Goal: Task Accomplishment & Management: Use online tool/utility

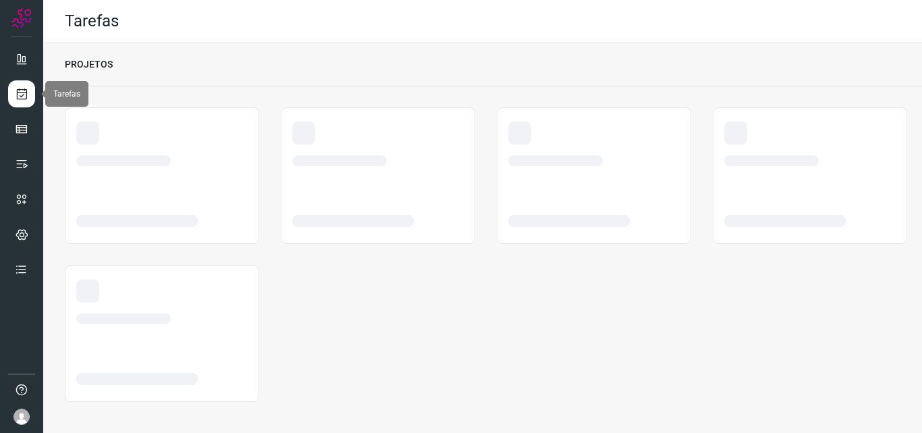
scroll to position [3, 0]
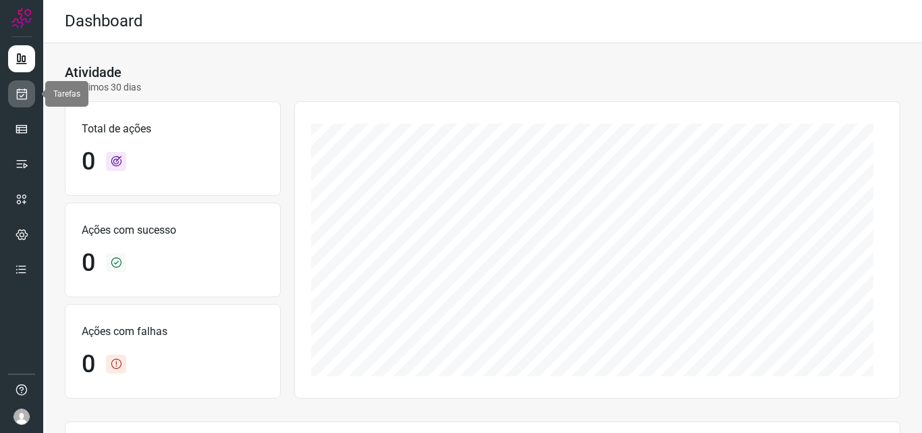
click at [23, 96] on icon at bounding box center [22, 93] width 14 height 13
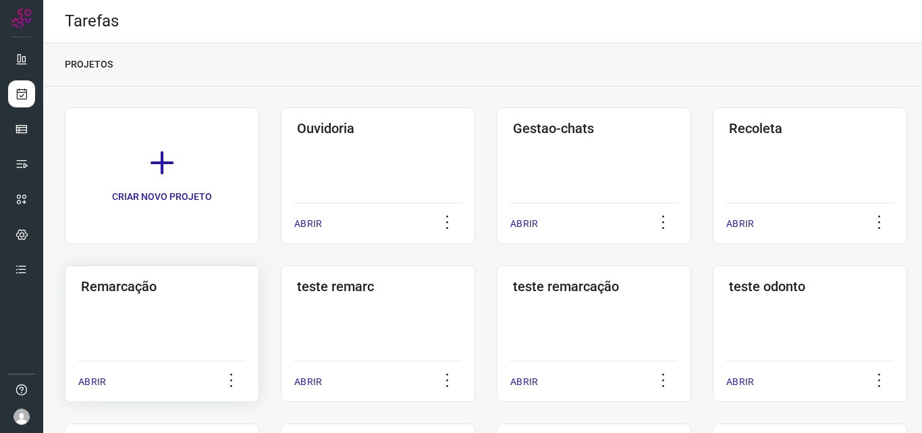
click at [80, 317] on div "Remarcação ABRIR" at bounding box center [162, 333] width 194 height 136
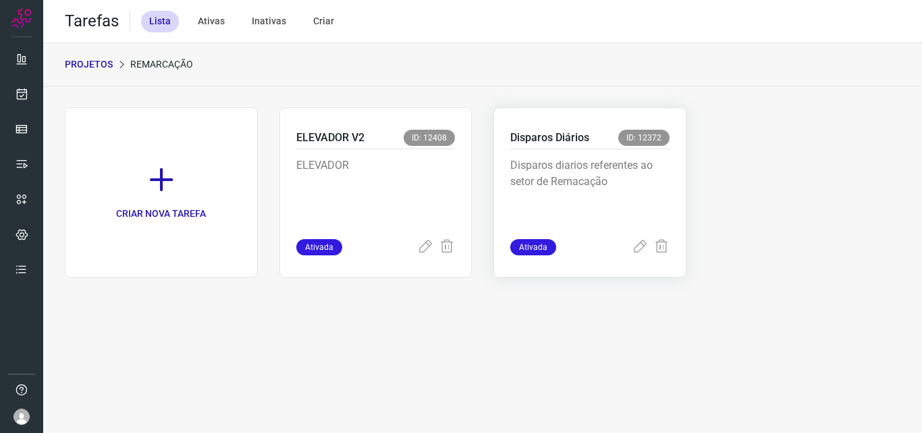
click at [636, 197] on p "Disparos diarios referentes ao setor de Remacação" at bounding box center [589, 190] width 159 height 67
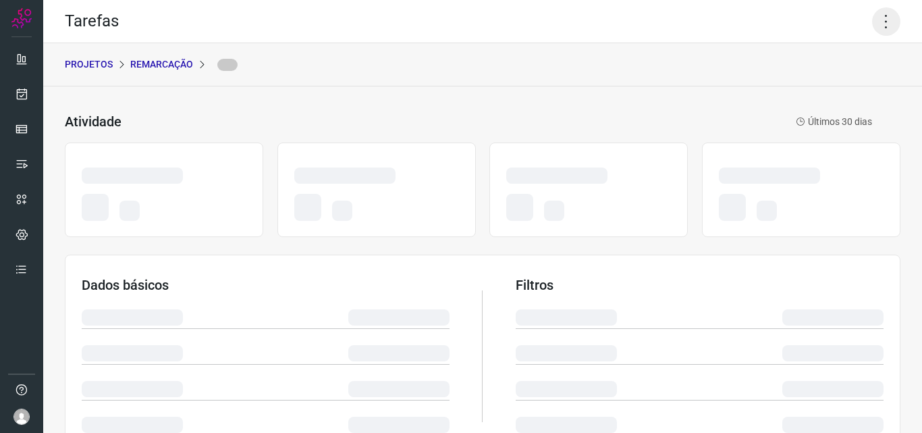
click at [875, 26] on icon at bounding box center [886, 21] width 28 height 28
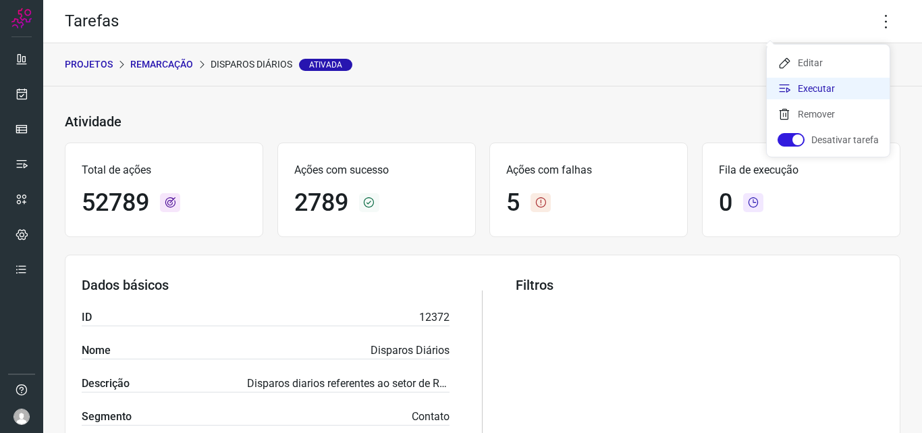
click at [823, 84] on li "Executar" at bounding box center [828, 89] width 123 height 22
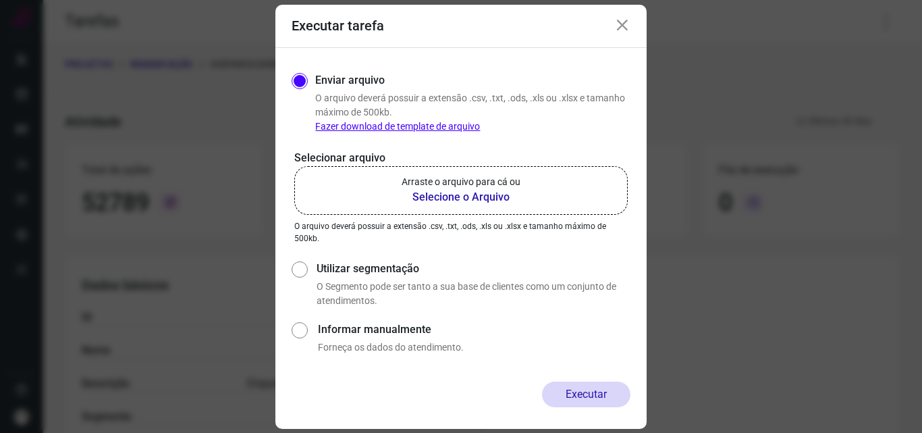
click at [467, 198] on b "Selecione o Arquivo" at bounding box center [461, 197] width 119 height 16
click at [0, 0] on input "Arraste o arquivo para cá ou Selecione o Arquivo" at bounding box center [0, 0] width 0 height 0
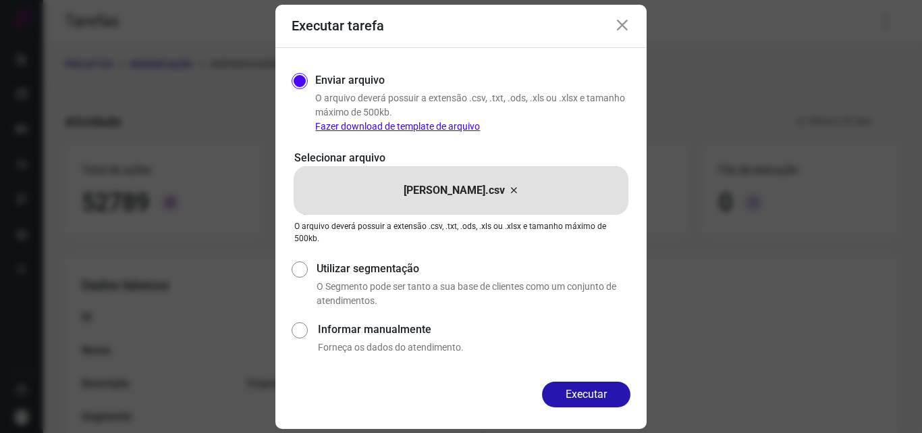
click at [508, 190] on icon at bounding box center [513, 190] width 11 height 16
click at [0, 0] on input "Patricia.csv" at bounding box center [0, 0] width 0 height 0
click at [583, 392] on button "Executar" at bounding box center [586, 394] width 88 height 26
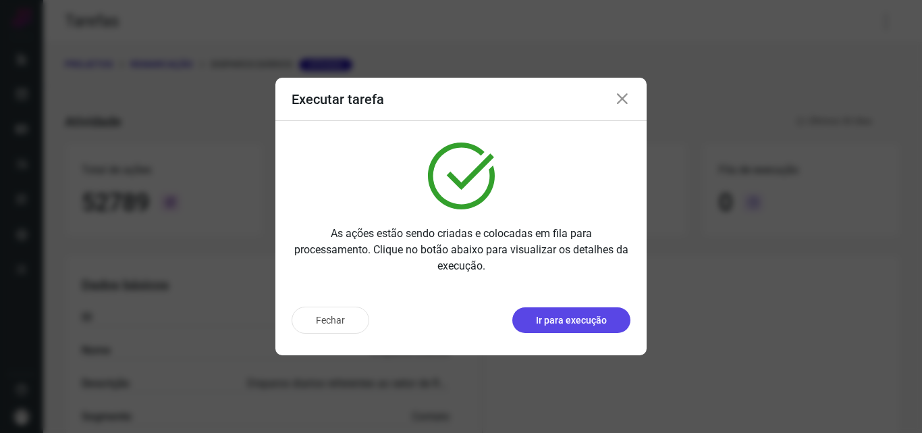
click at [586, 310] on button "Ir para execução" at bounding box center [571, 320] width 118 height 26
